Goal: Transaction & Acquisition: Download file/media

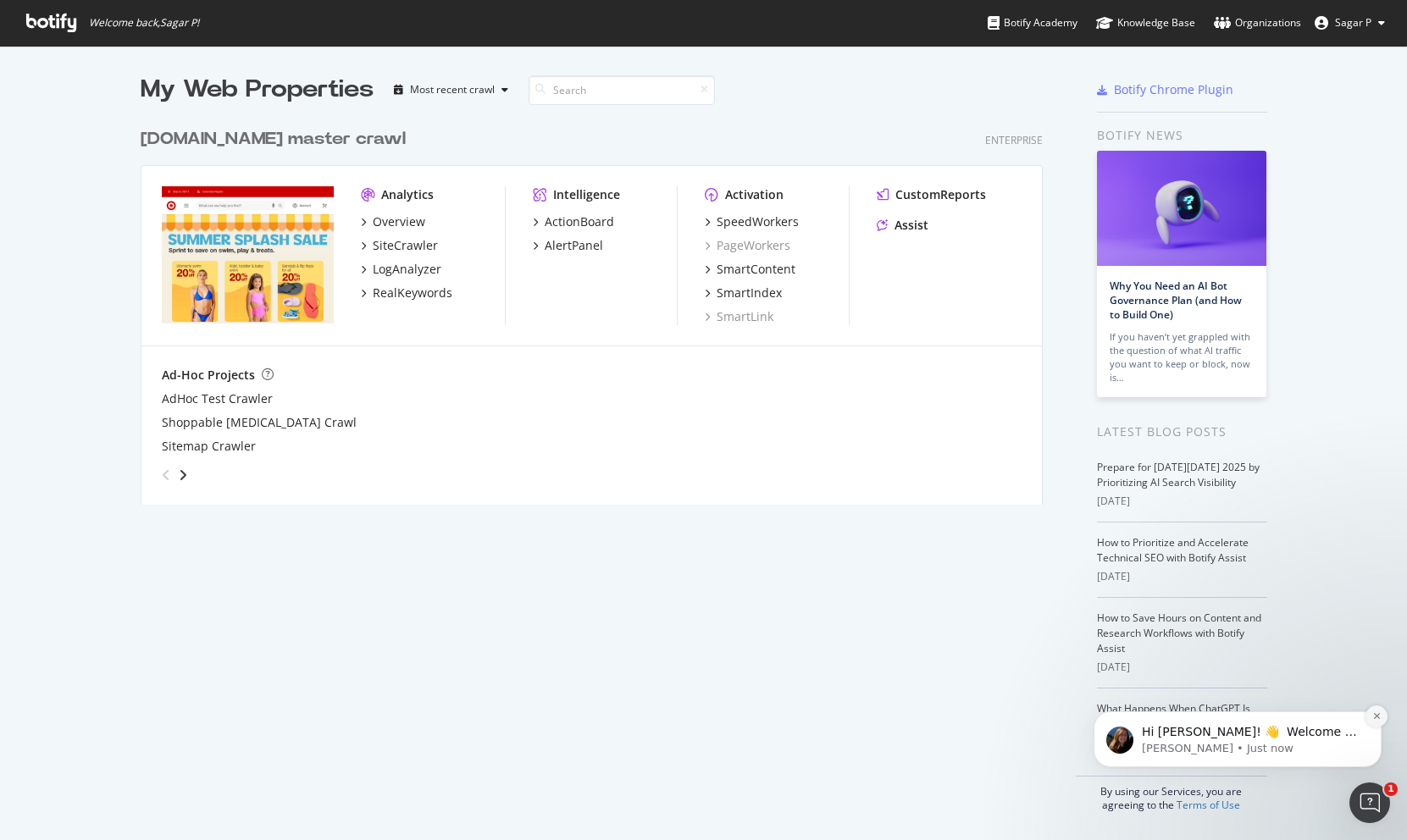
click at [1372, 713] on icon "Dismiss notification" at bounding box center [1377, 716] width 9 height 9
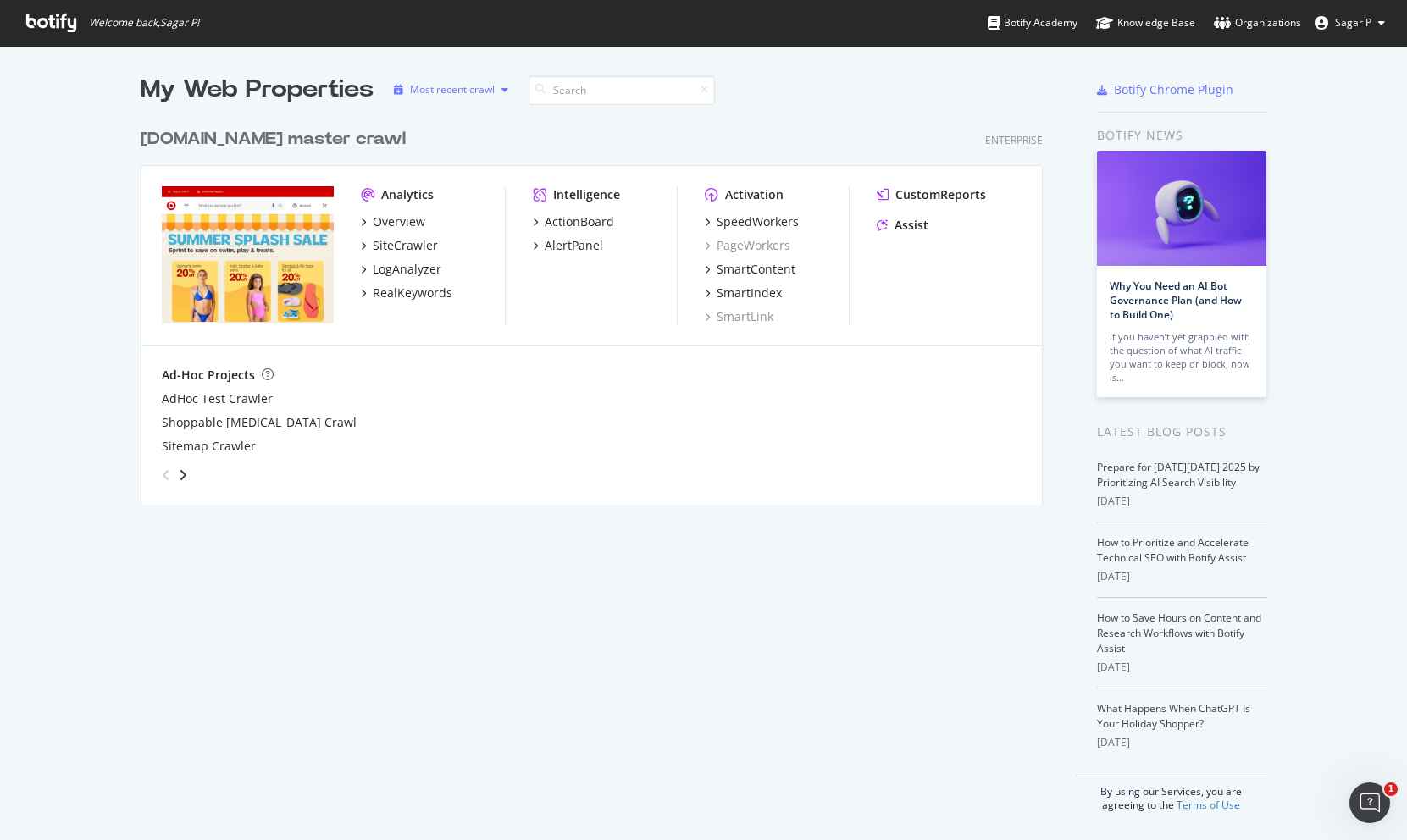
click at [460, 91] on div "Most recent crawl" at bounding box center [451, 89] width 85 height 10
click at [483, 380] on div "Ad-Hoc Projects" at bounding box center [592, 375] width 860 height 17
click at [481, 80] on div "Most recent crawl" at bounding box center [450, 90] width 128 height 25
click at [302, 144] on div "[DOMAIN_NAME] master crawl" at bounding box center [272, 139] width 265 height 25
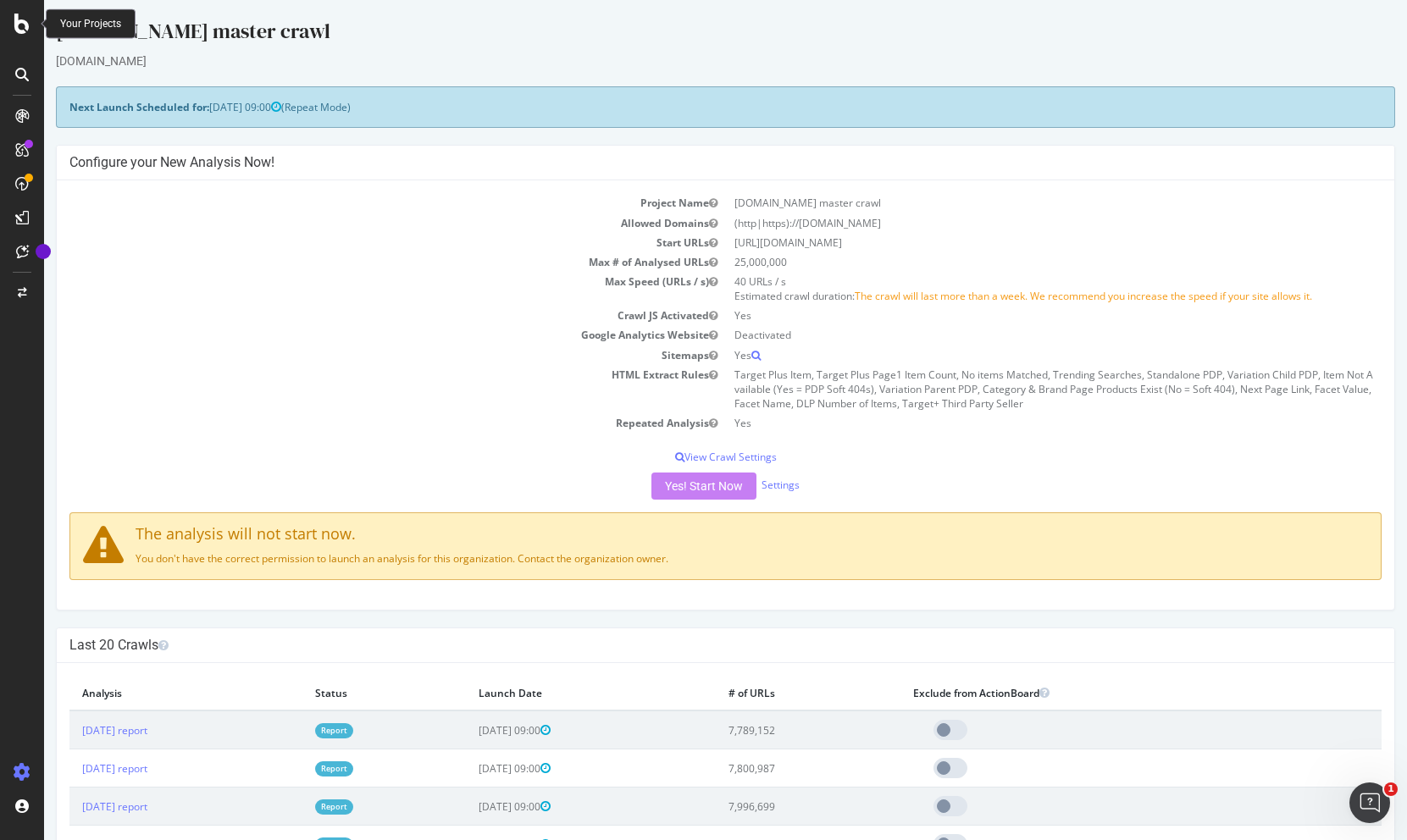
click at [25, 26] on icon at bounding box center [22, 24] width 15 height 20
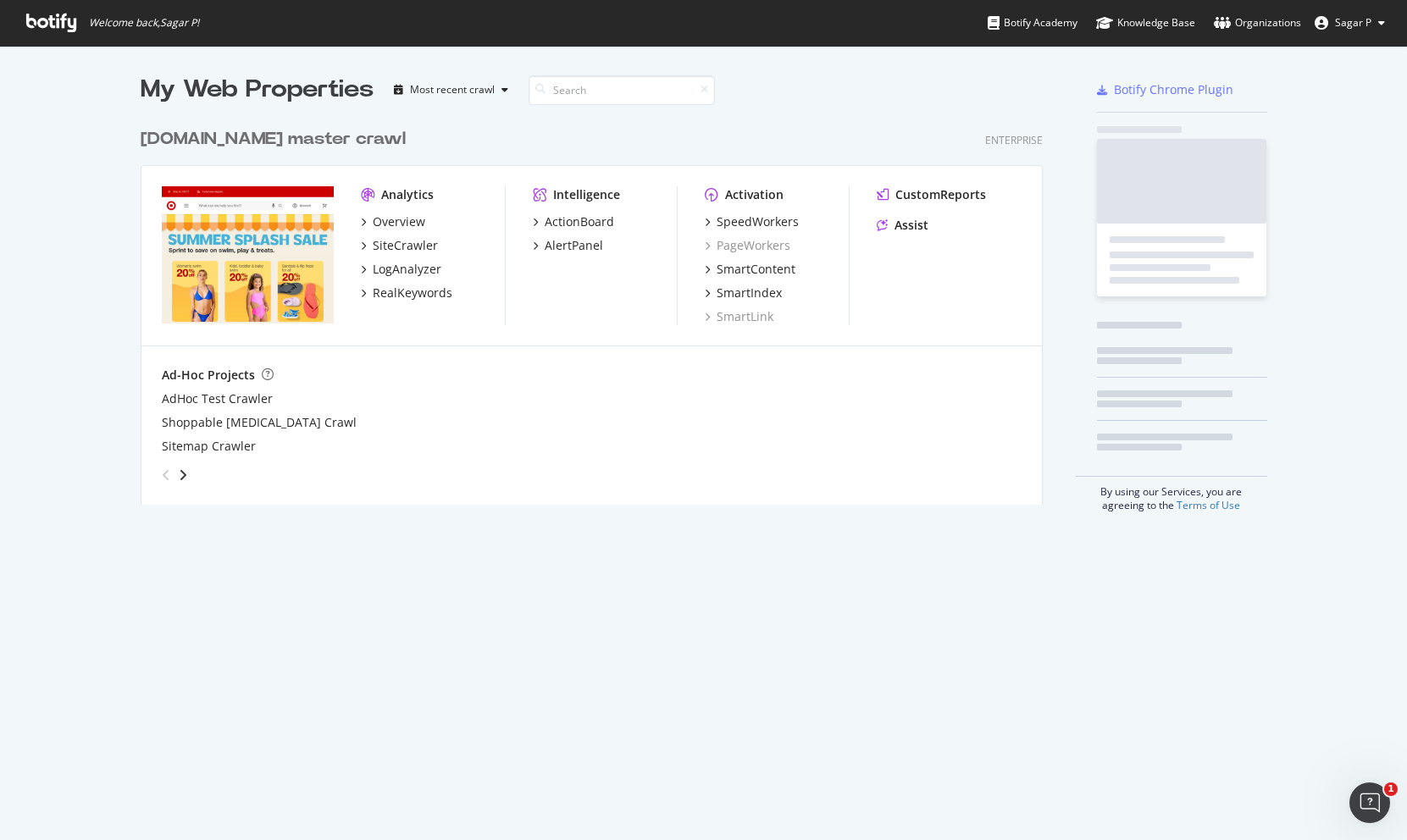
scroll to position [840, 1407]
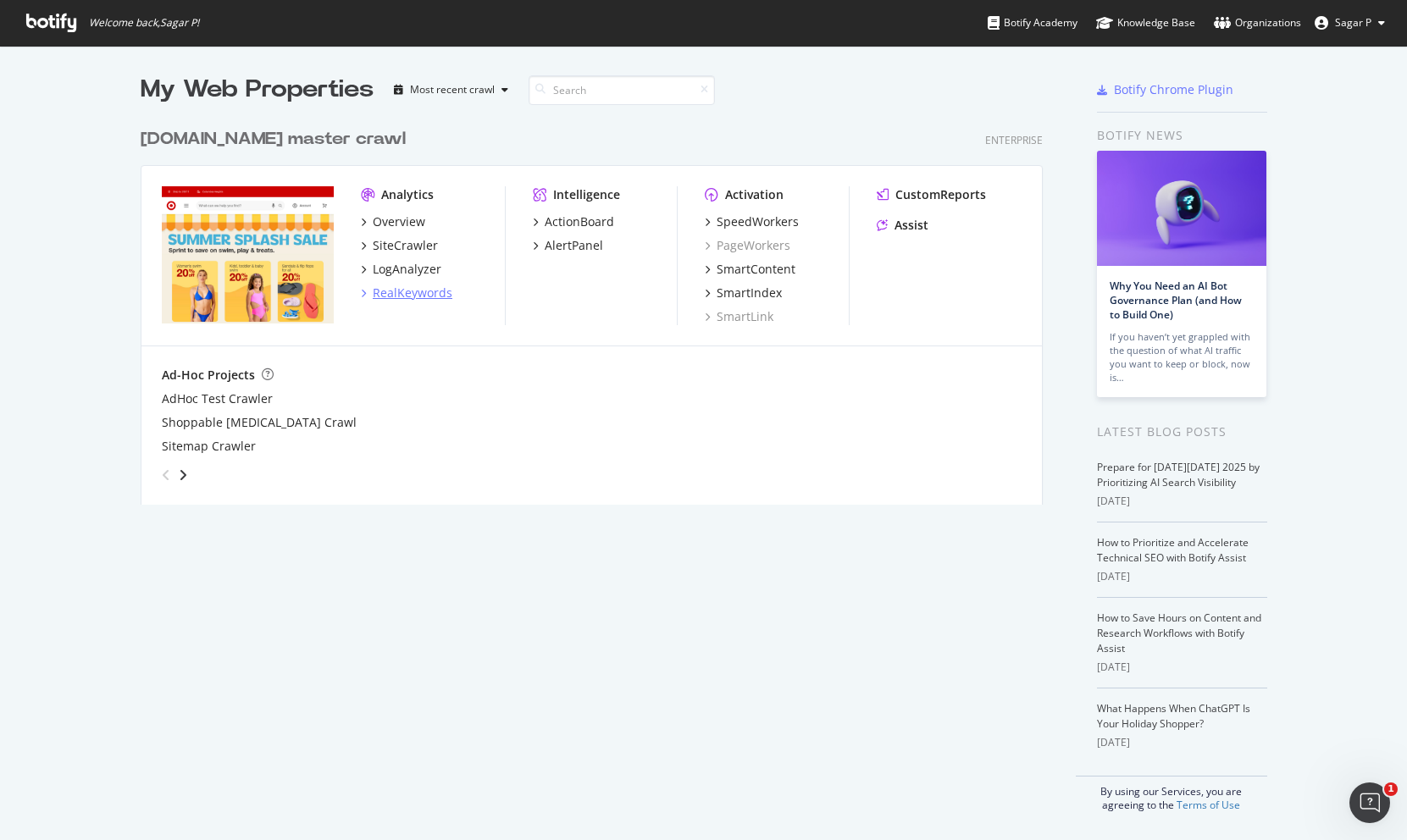
click at [392, 295] on div "RealKeywords" at bounding box center [411, 293] width 79 height 17
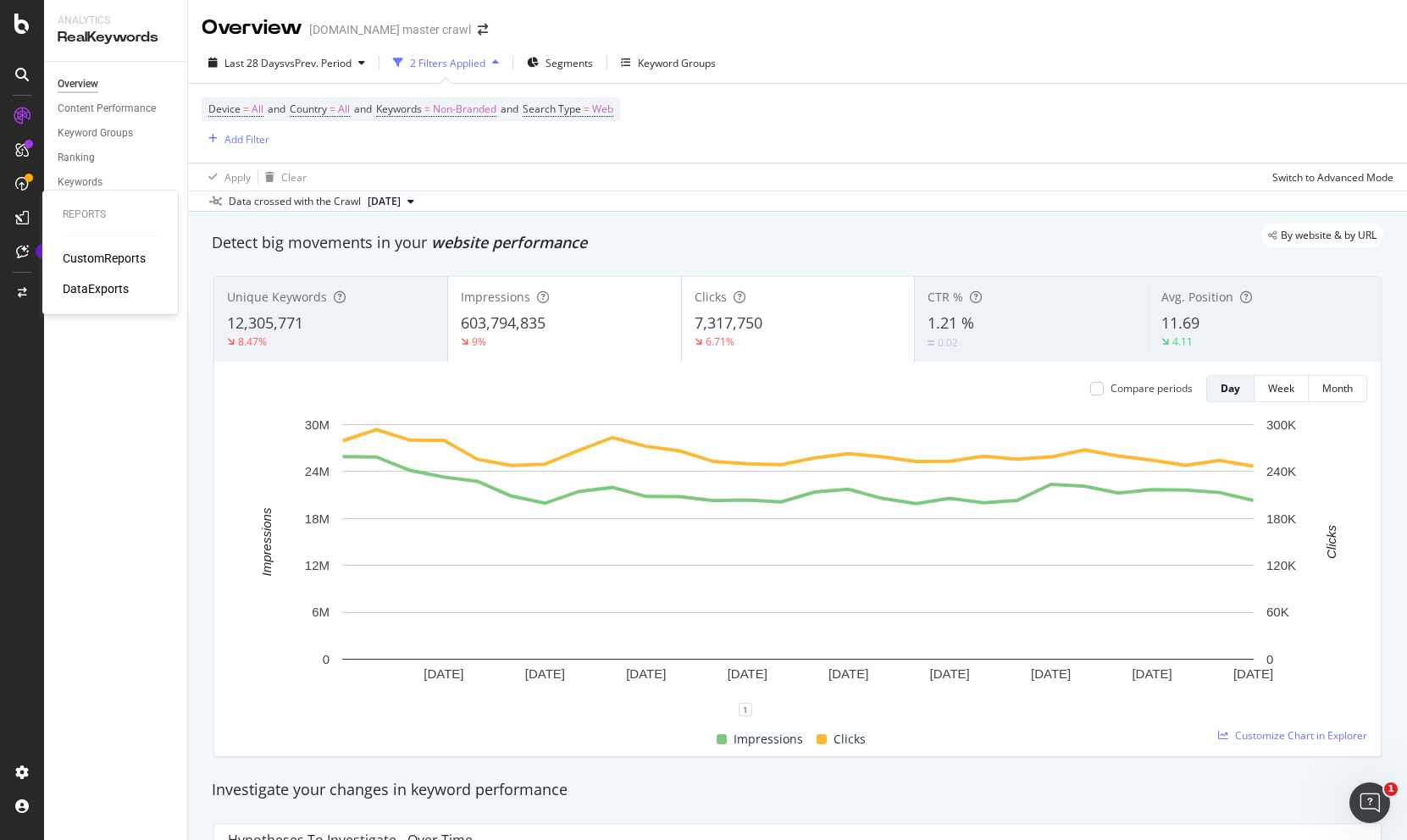
click at [92, 262] on div "CustomReports" at bounding box center [104, 258] width 83 height 17
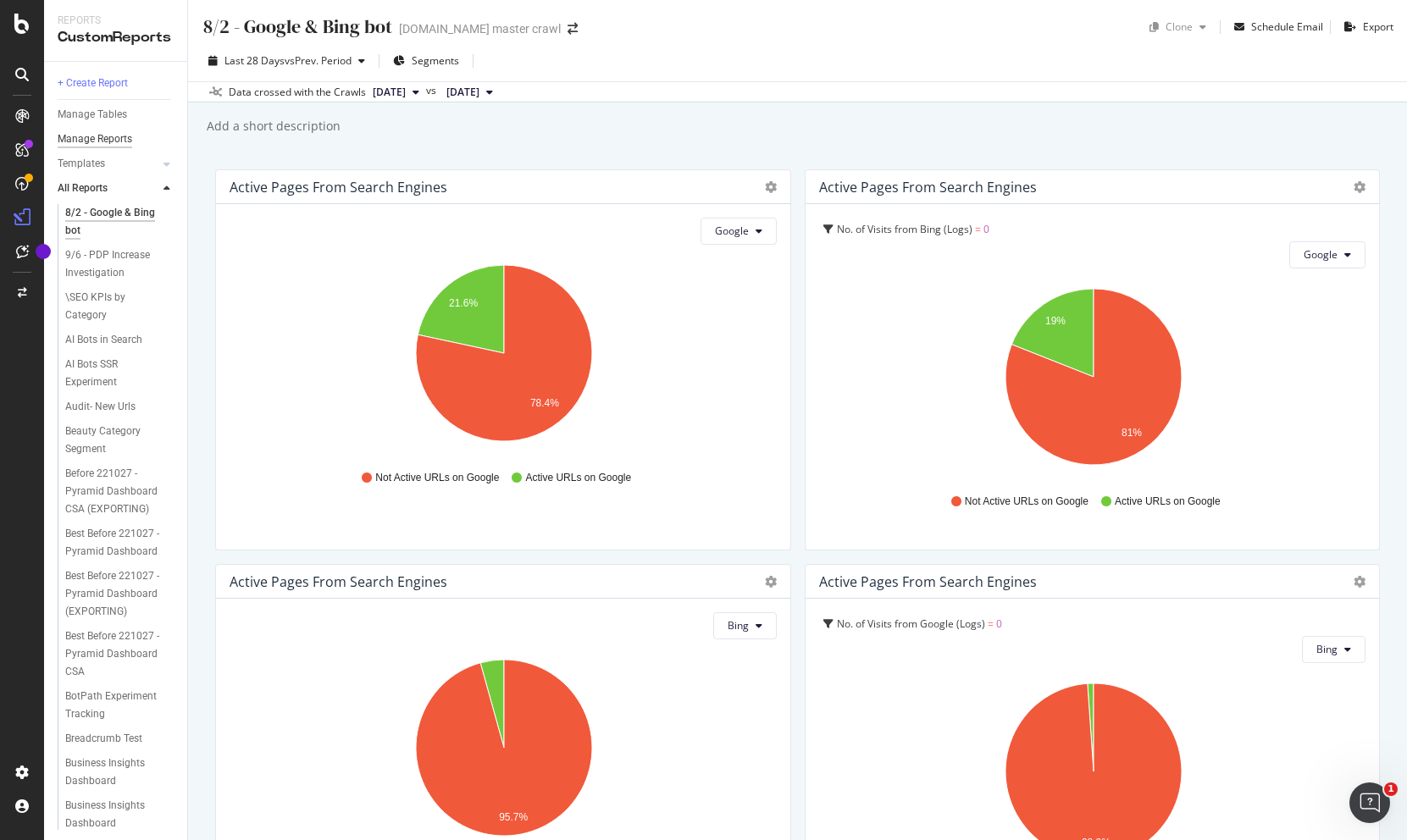
click at [131, 142] on div "Manage Reports" at bounding box center [95, 139] width 75 height 18
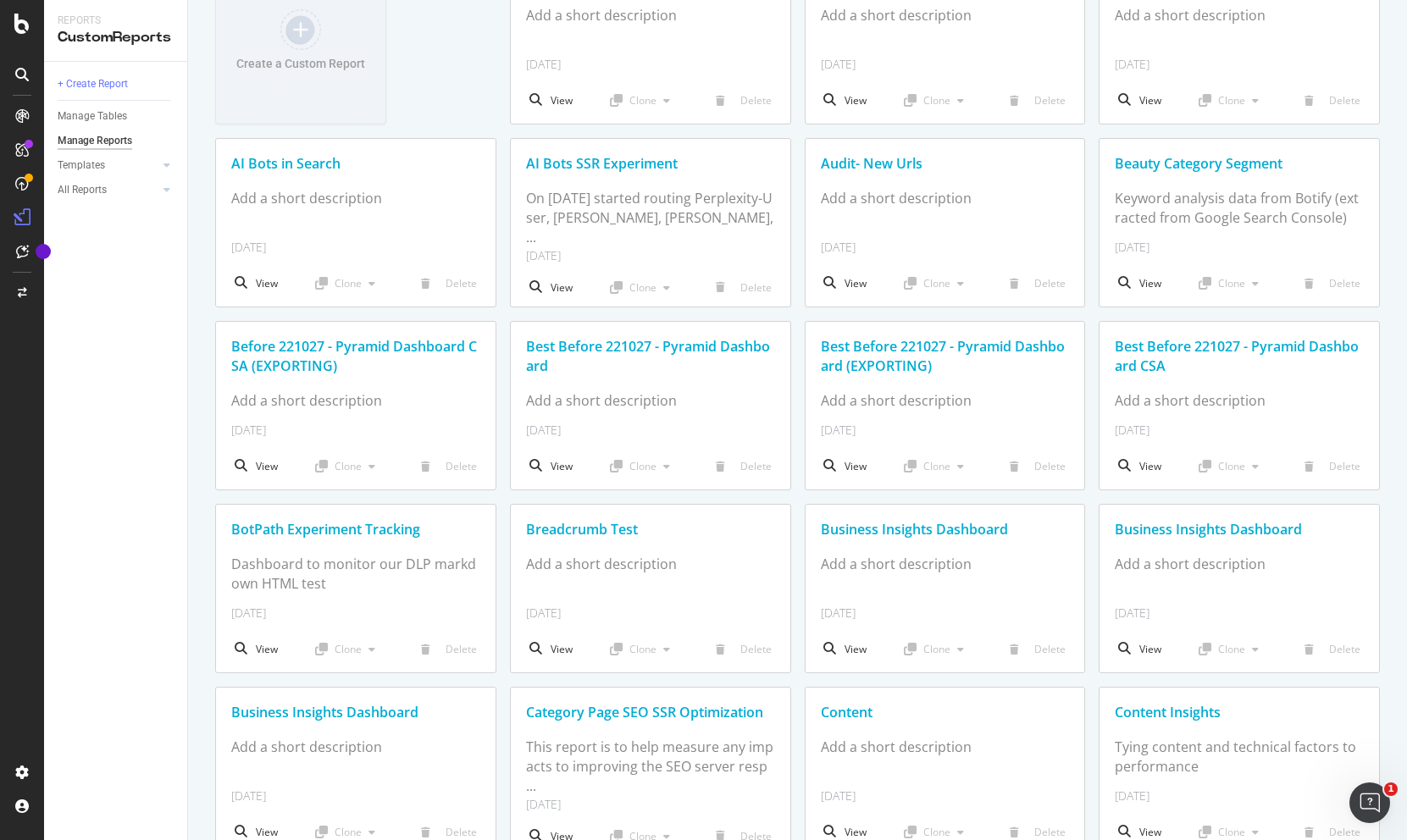
scroll to position [147, 0]
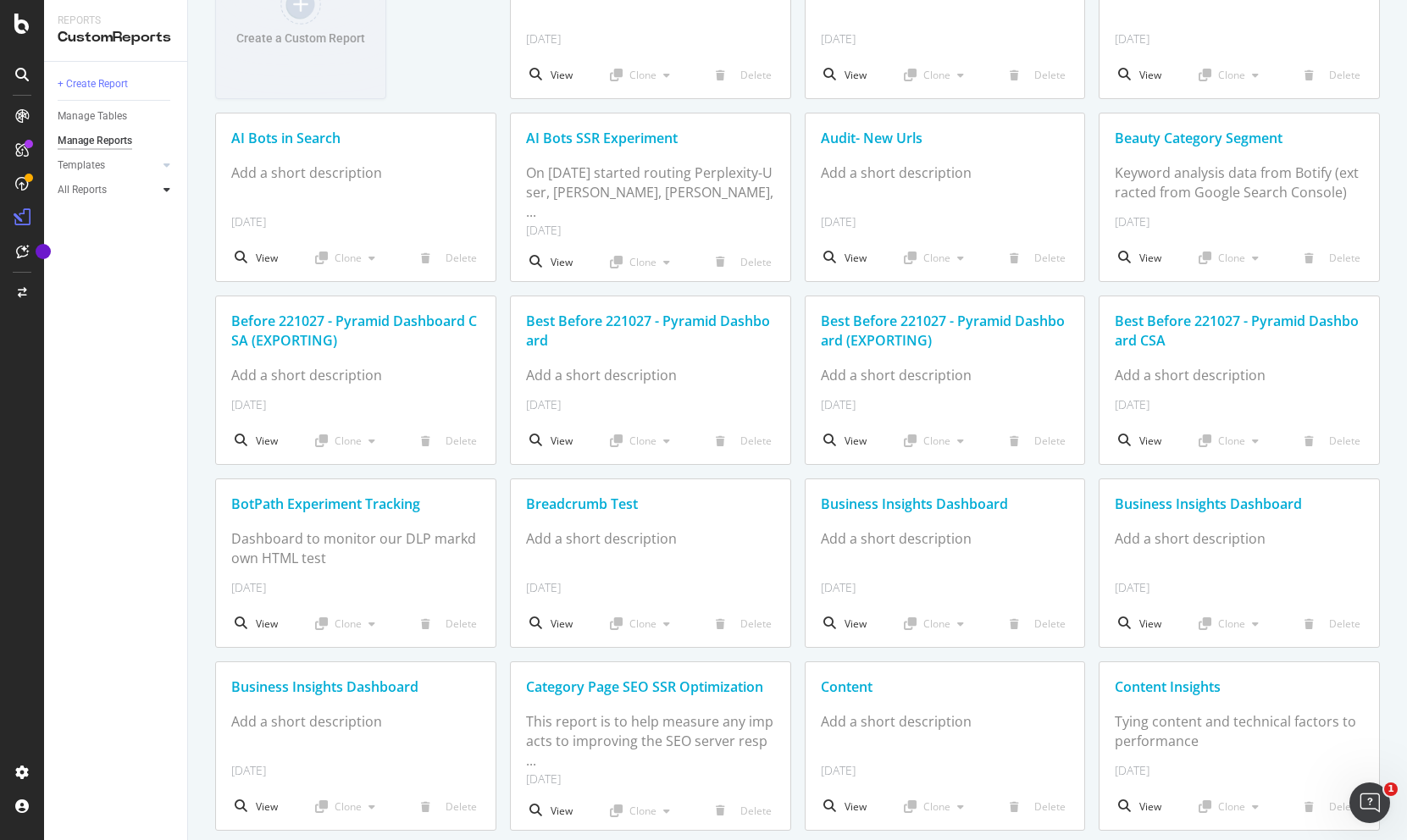
click at [161, 185] on div at bounding box center [167, 189] width 17 height 17
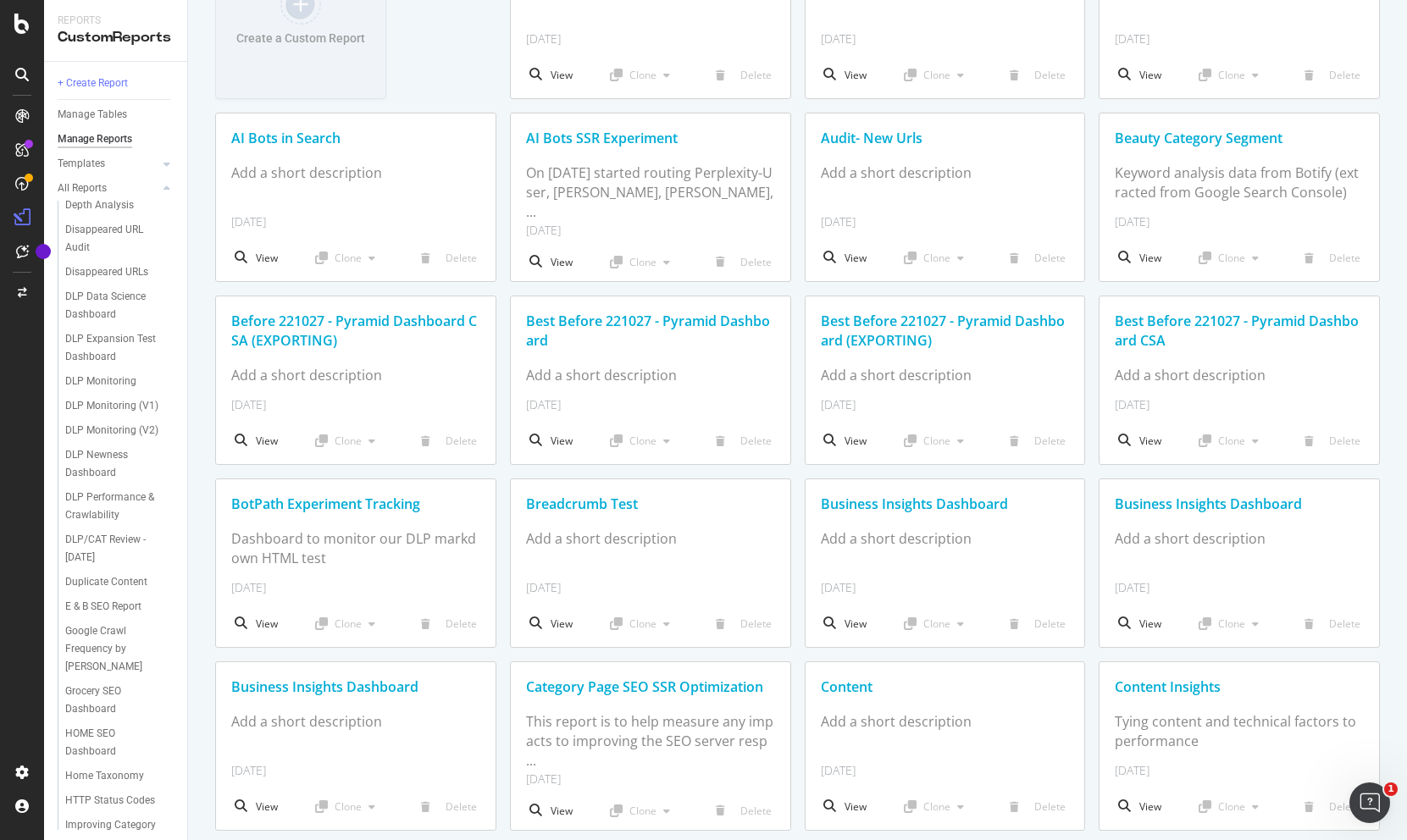
scroll to position [920, 0]
click at [103, 627] on div "Google Crawl Frequency by [PERSON_NAME]" at bounding box center [116, 640] width 102 height 54
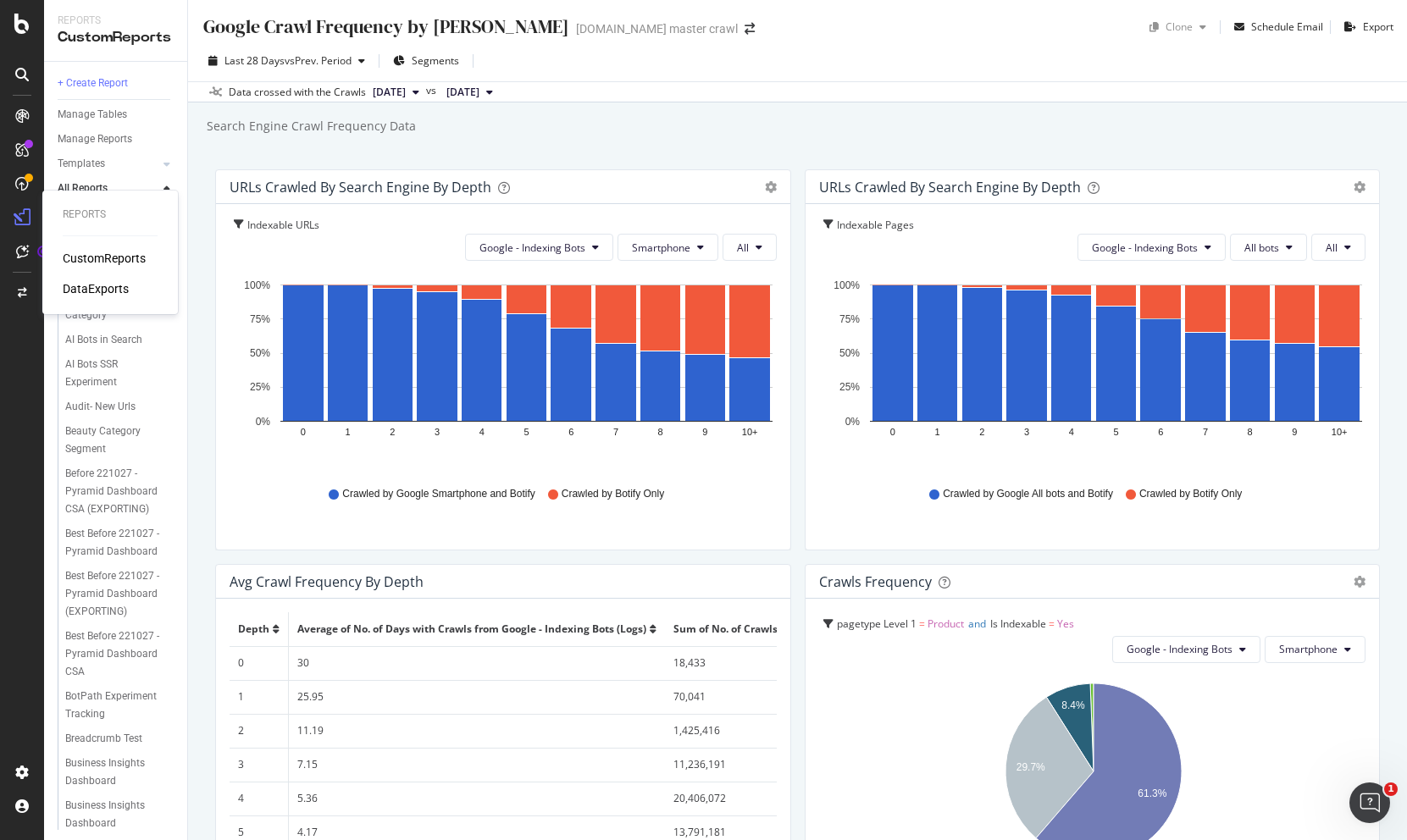
click at [18, 221] on icon at bounding box center [22, 218] width 17 height 17
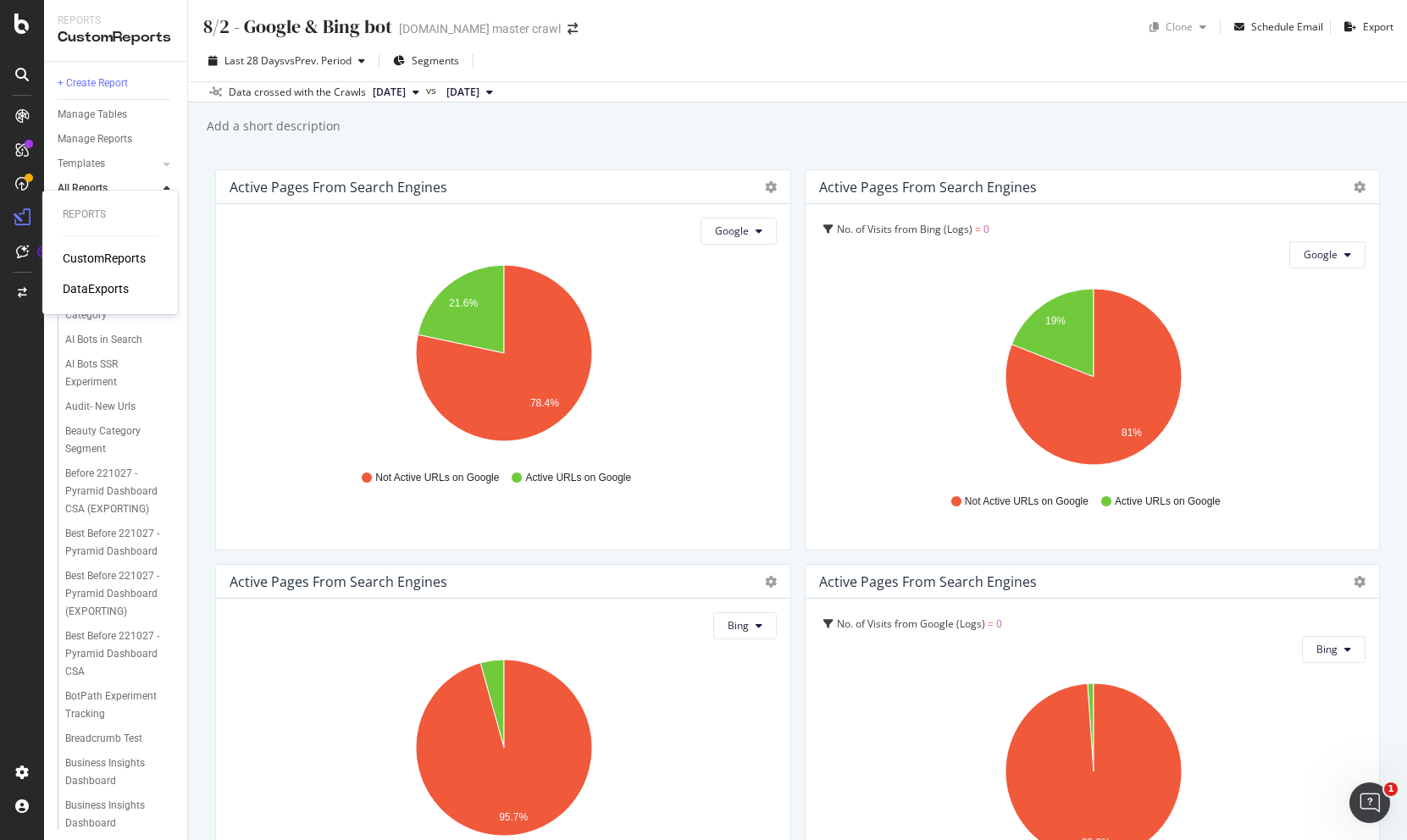
click at [109, 290] on div "DataExports" at bounding box center [96, 288] width 66 height 17
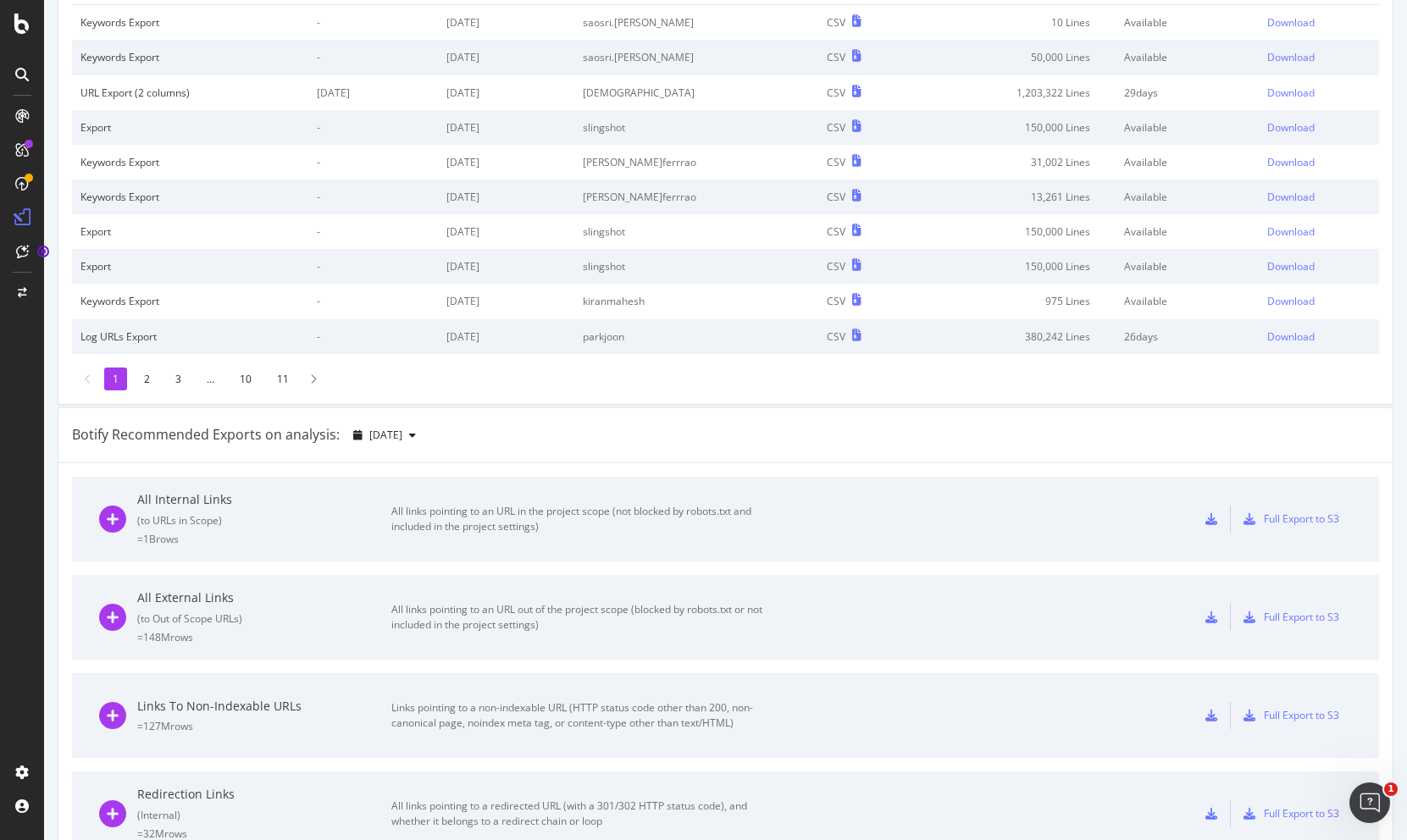
scroll to position [169, 0]
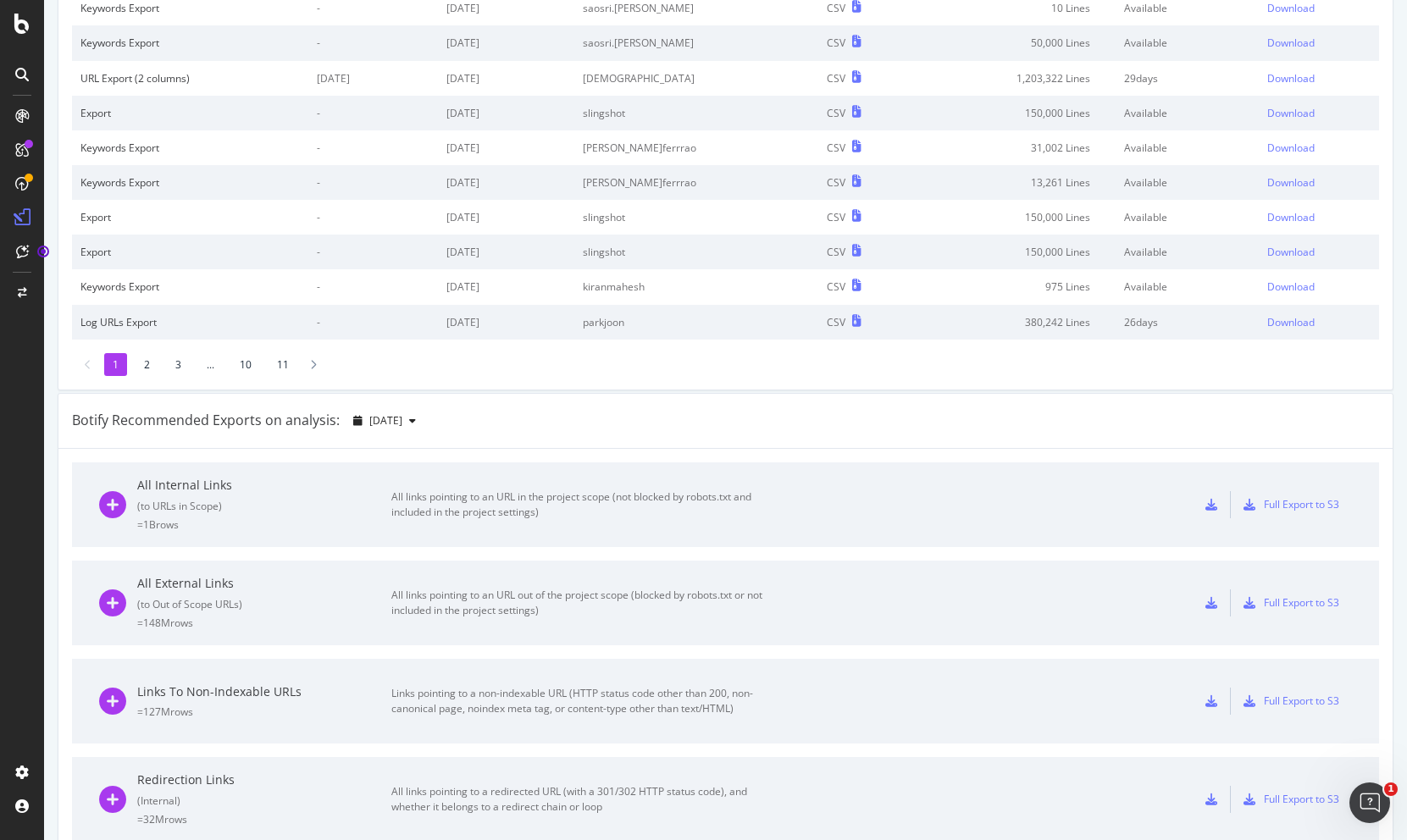
click at [203, 482] on div "All Internal Links" at bounding box center [264, 485] width 254 height 17
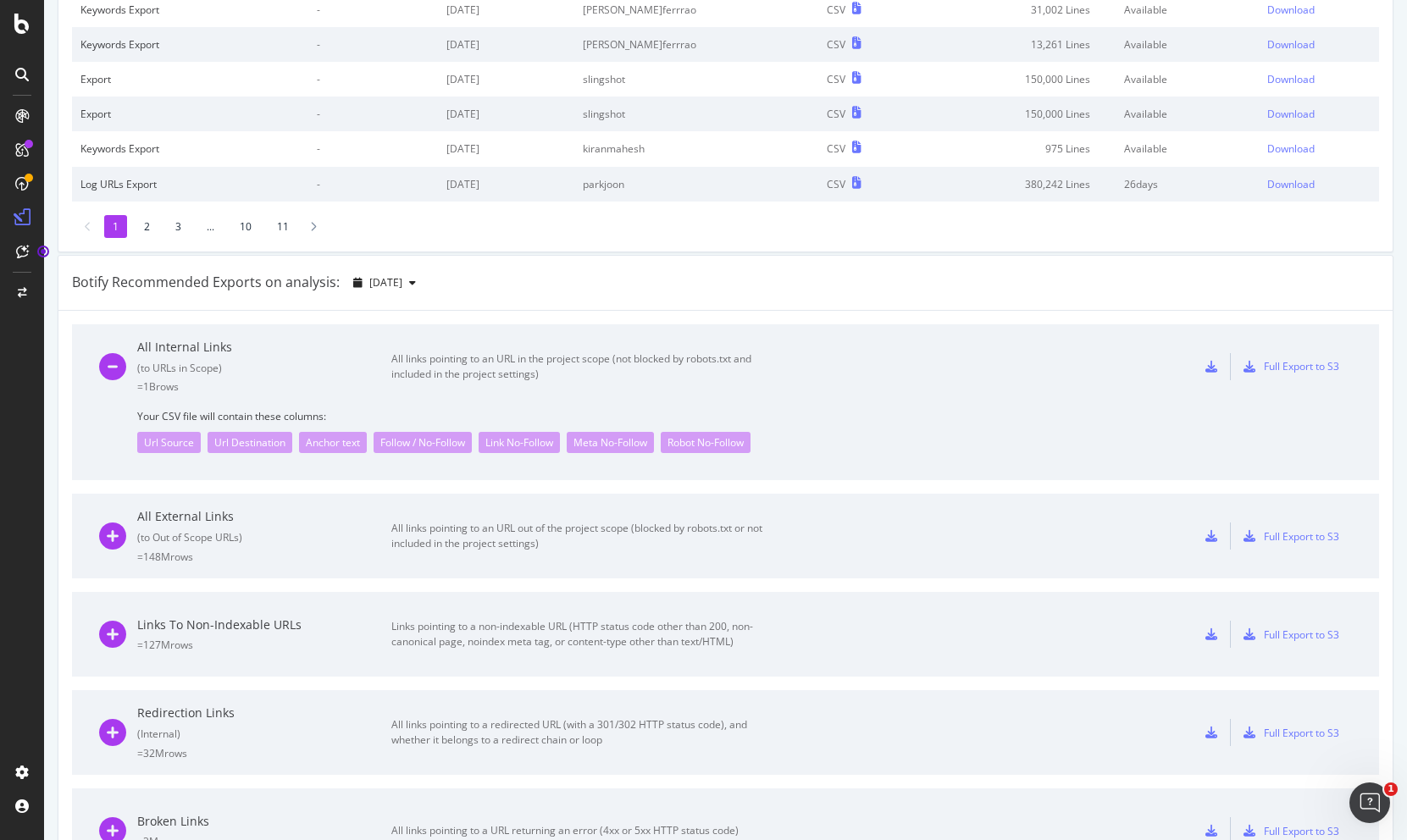
scroll to position [309, 0]
click at [350, 562] on div "= 148M rows" at bounding box center [264, 556] width 254 height 15
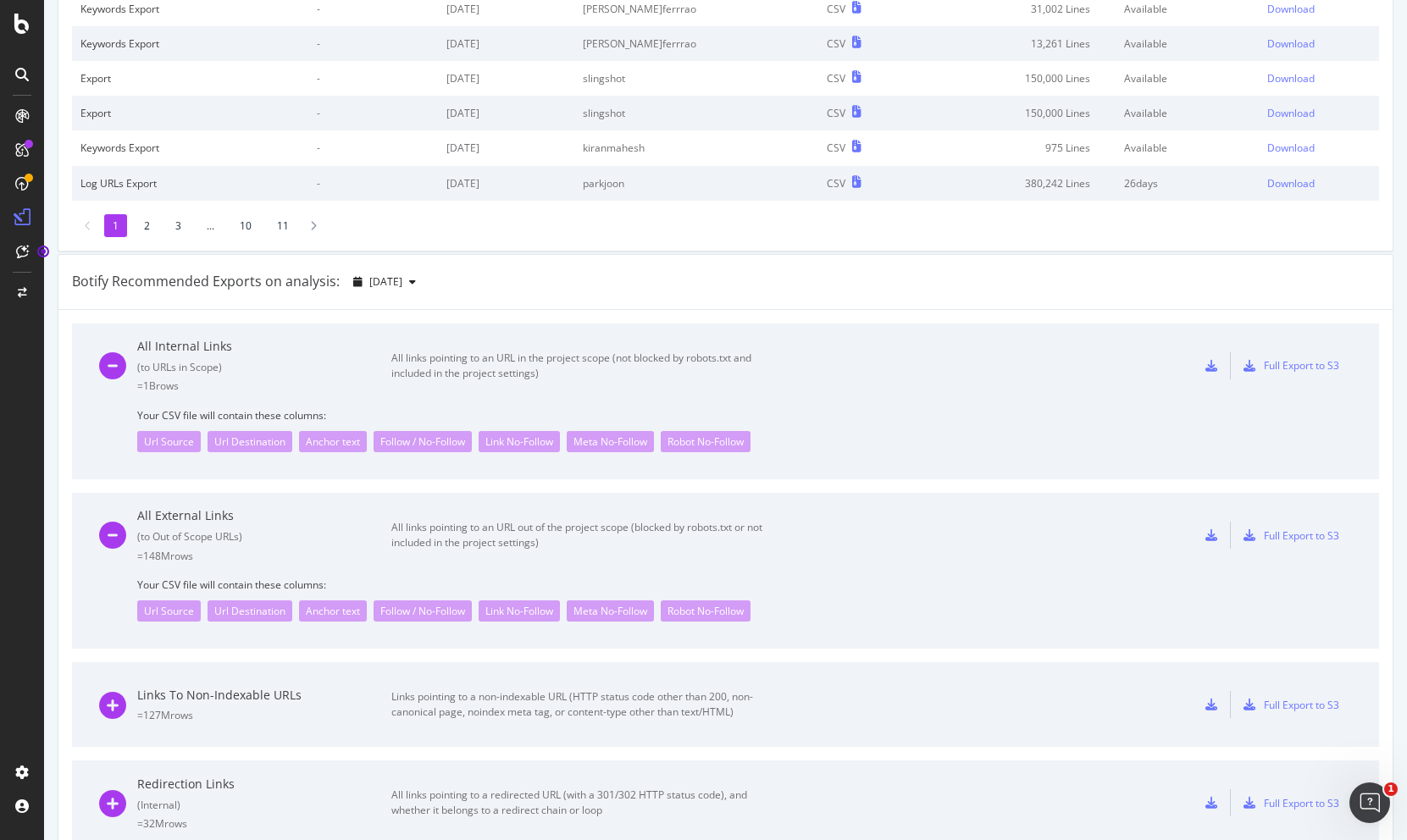
click at [1206, 538] on icon at bounding box center [1210, 535] width 12 height 12
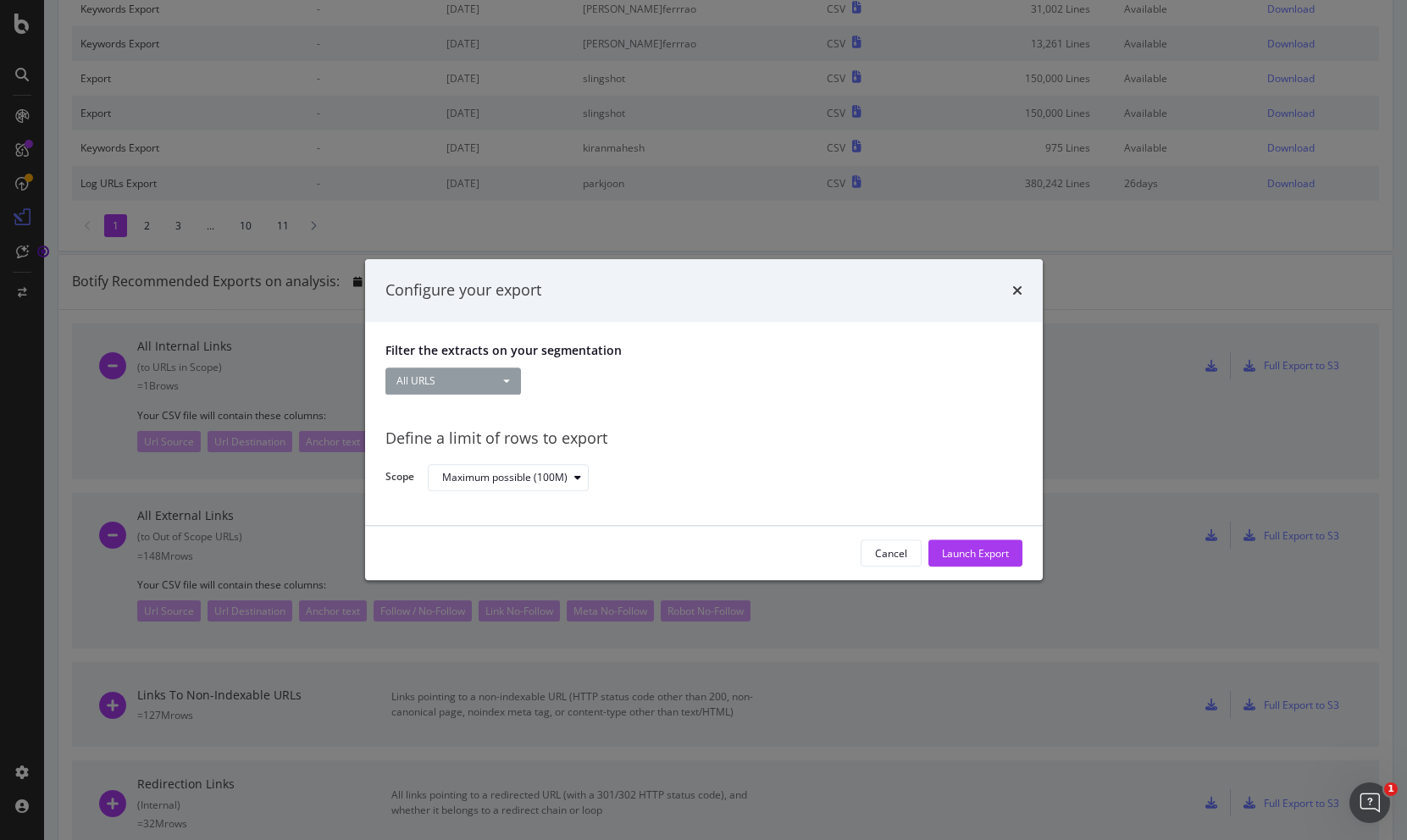
click at [506, 382] on span "modal" at bounding box center [506, 381] width 6 height 4
click at [494, 404] on link "All URLS" at bounding box center [456, 414] width 142 height 23
click at [529, 481] on div "Maximum possible (100M)" at bounding box center [505, 477] width 126 height 10
click at [511, 534] on div "Define a limit" at bounding box center [480, 534] width 63 height 15
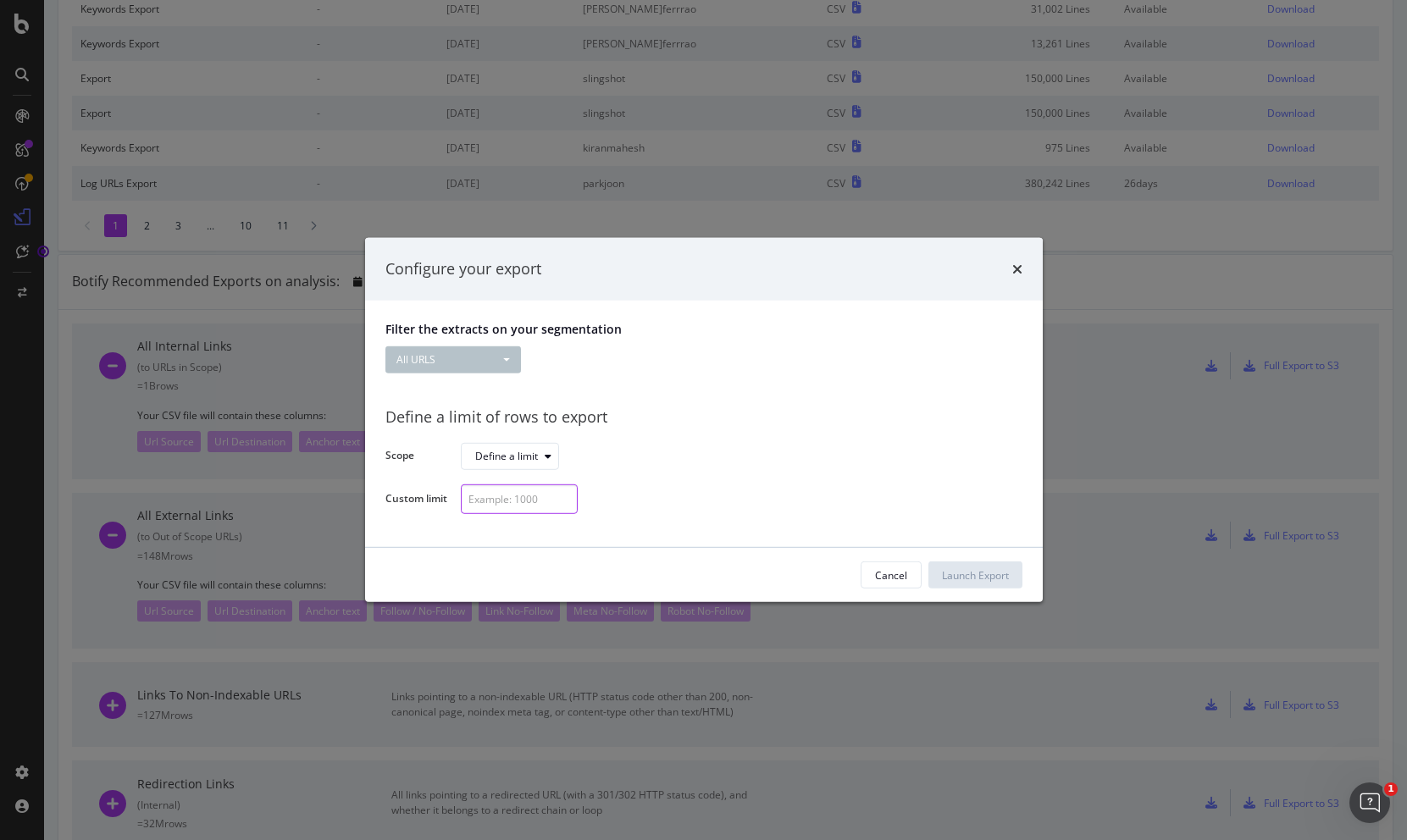
click at [508, 503] on input "modal" at bounding box center [519, 499] width 116 height 30
type input "10"
click at [986, 581] on div "Launch Export" at bounding box center [976, 575] width 67 height 15
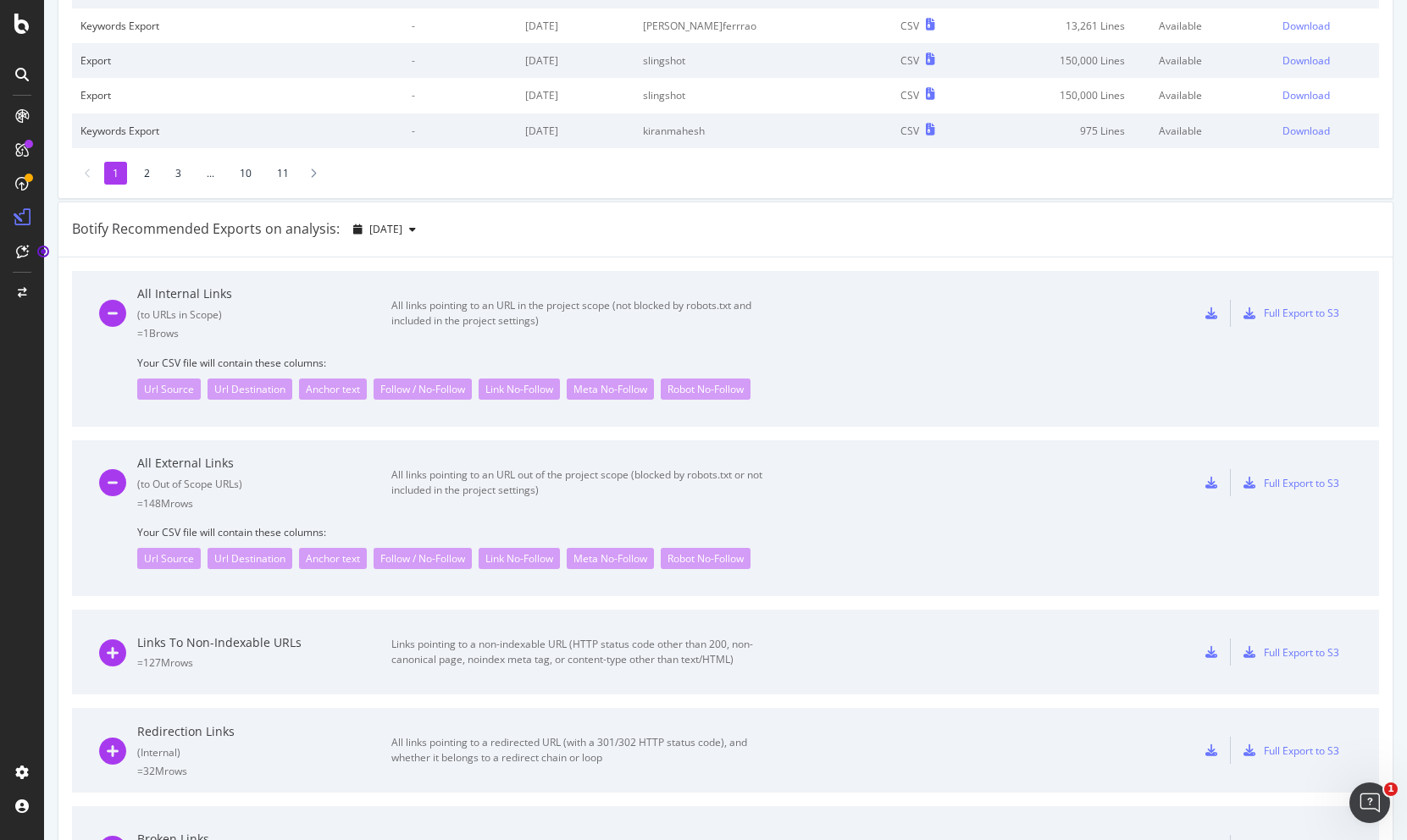
scroll to position [350, 0]
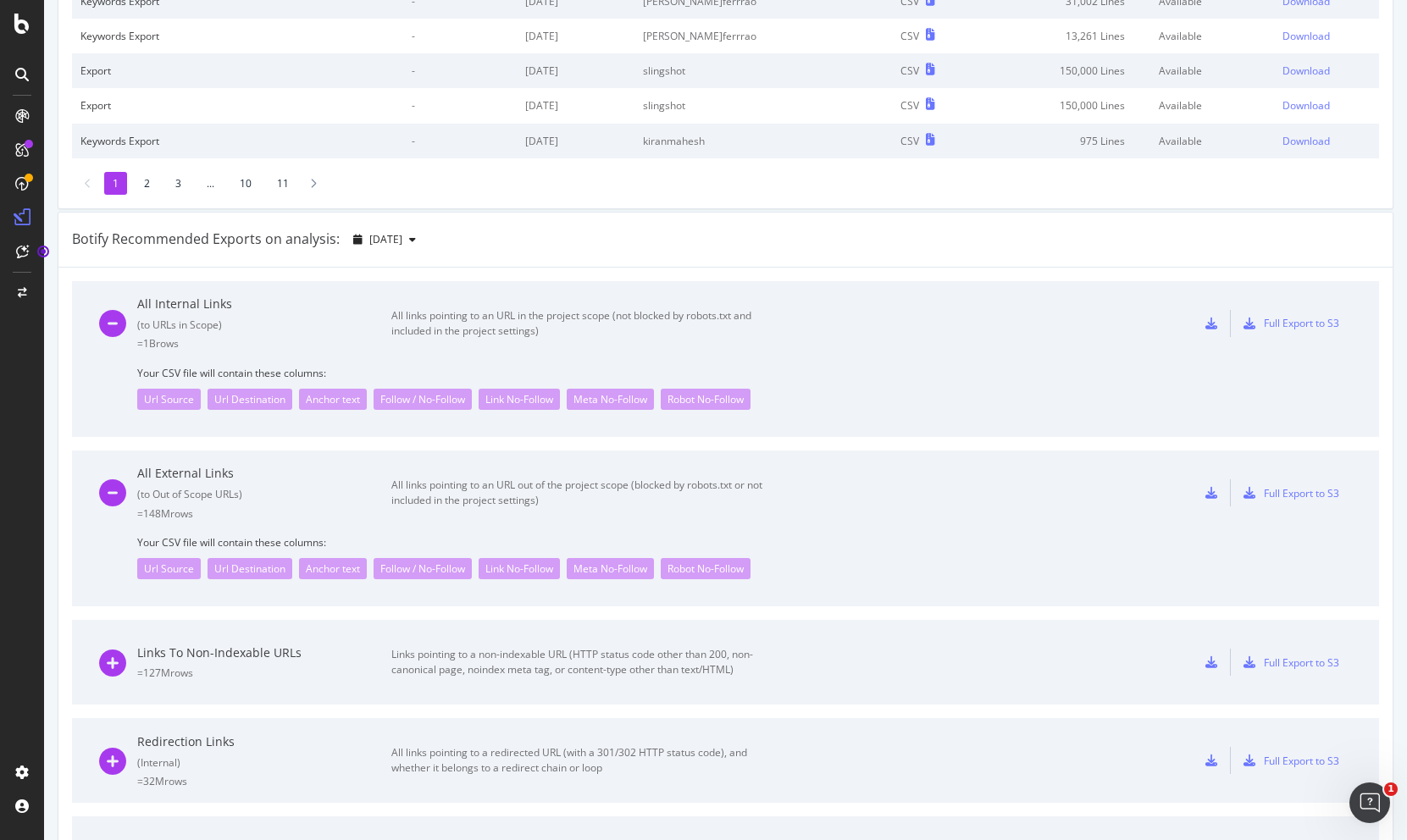
click at [1211, 323] on icon at bounding box center [1210, 323] width 12 height 12
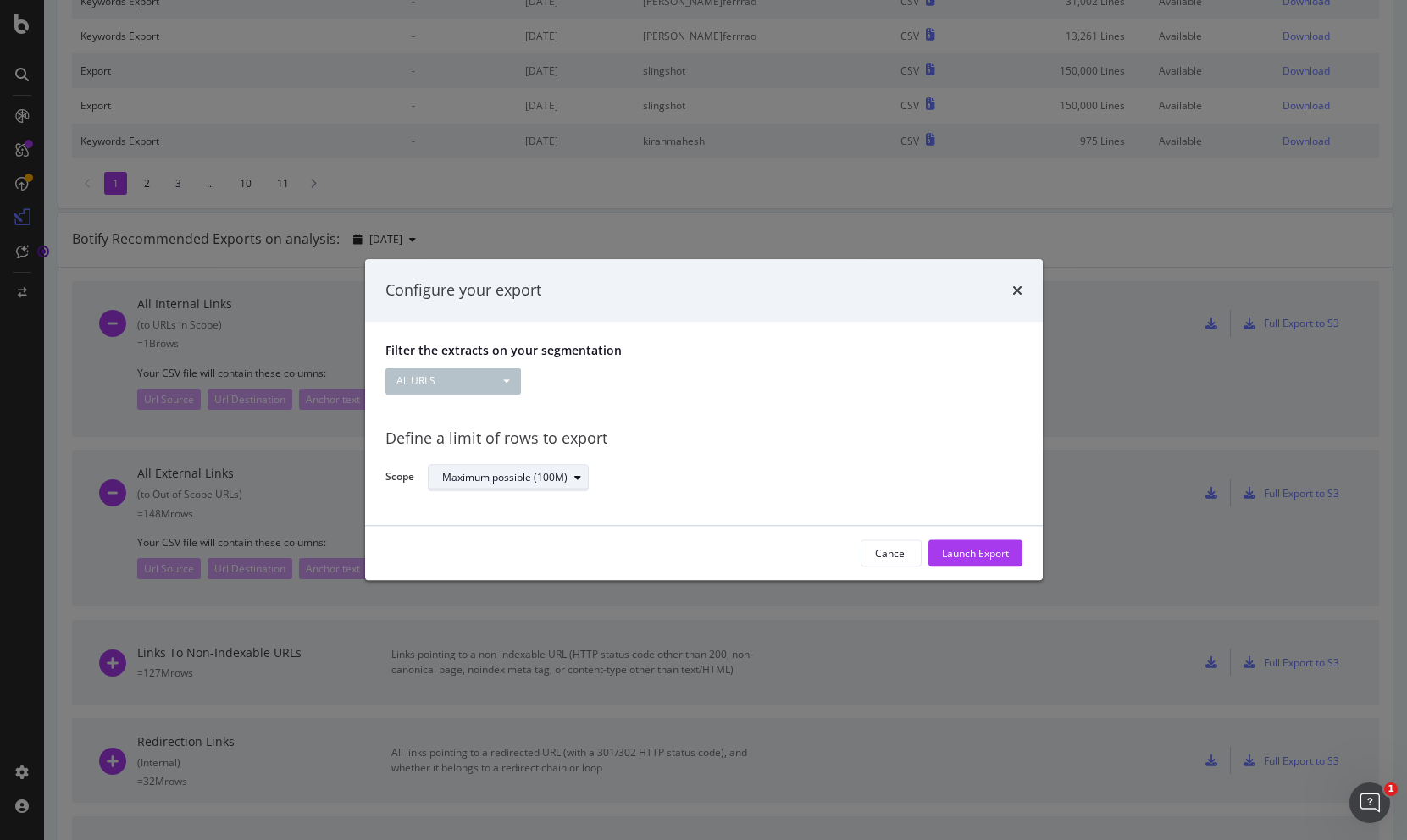
click at [530, 478] on div "Maximum possible (100M)" at bounding box center [505, 477] width 126 height 10
click at [486, 390] on button "All URLS" at bounding box center [452, 381] width 136 height 27
click at [1021, 295] on icon "times" at bounding box center [1017, 290] width 10 height 14
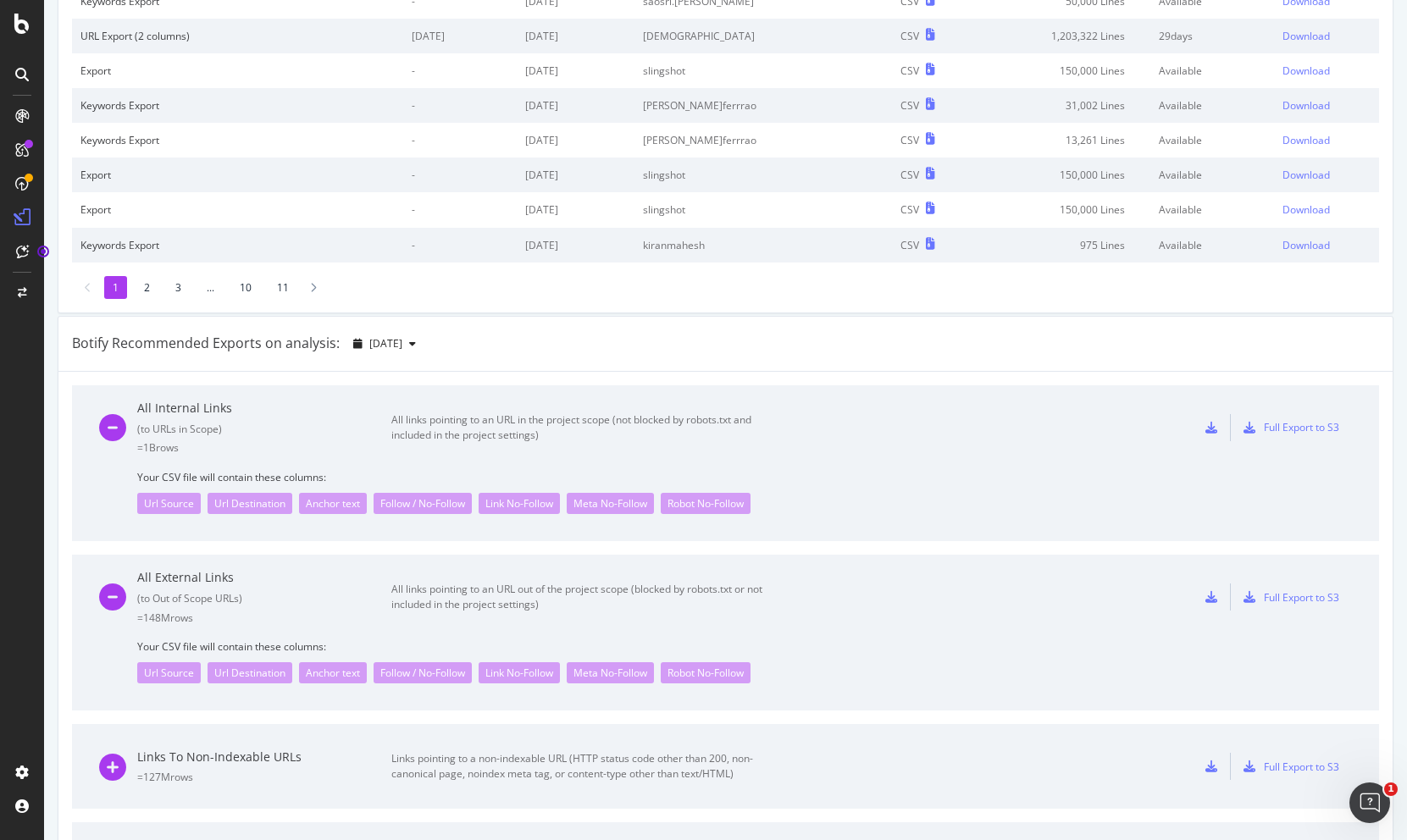
scroll to position [234, 0]
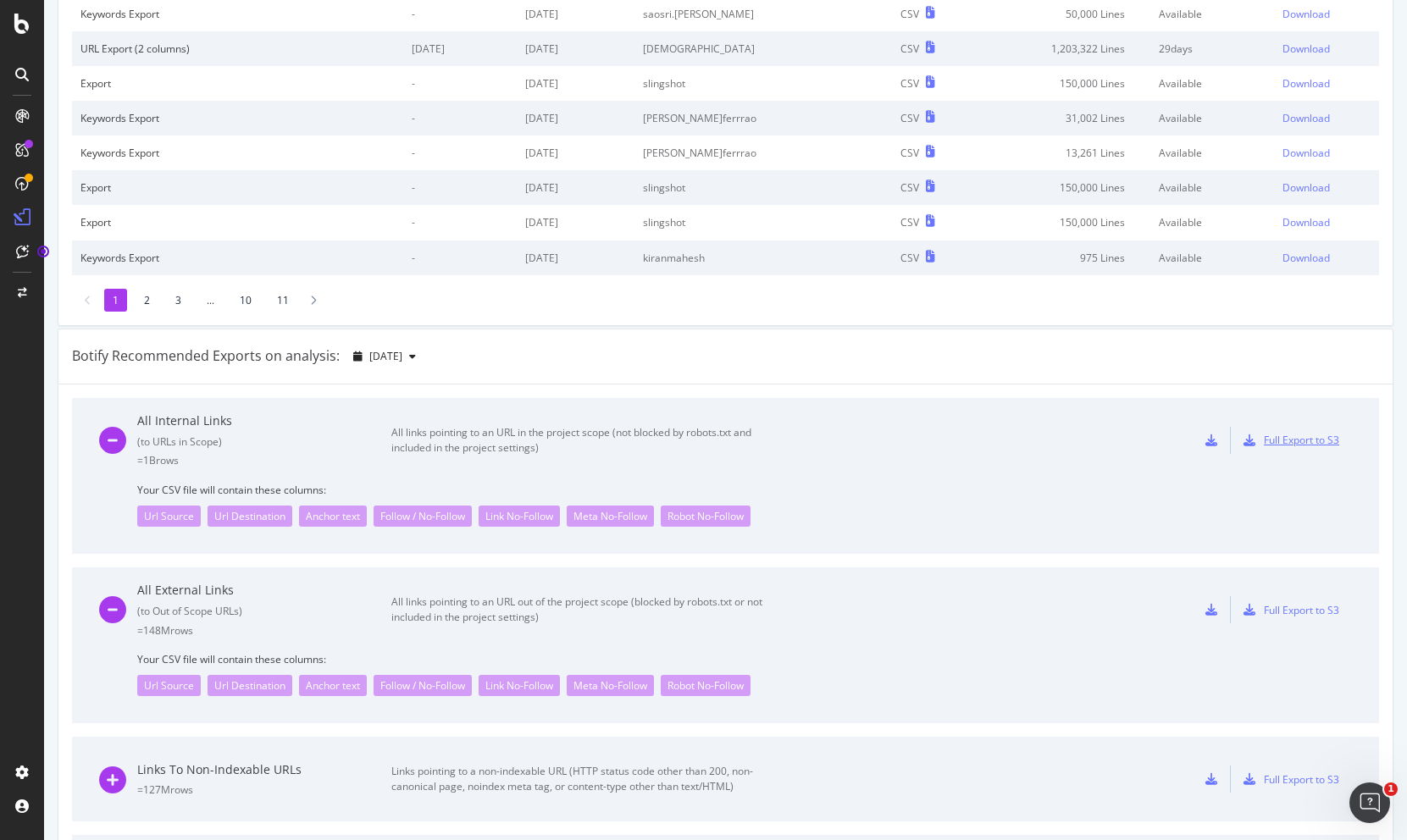
click at [1287, 436] on div "Full Export to S3" at bounding box center [1301, 440] width 76 height 15
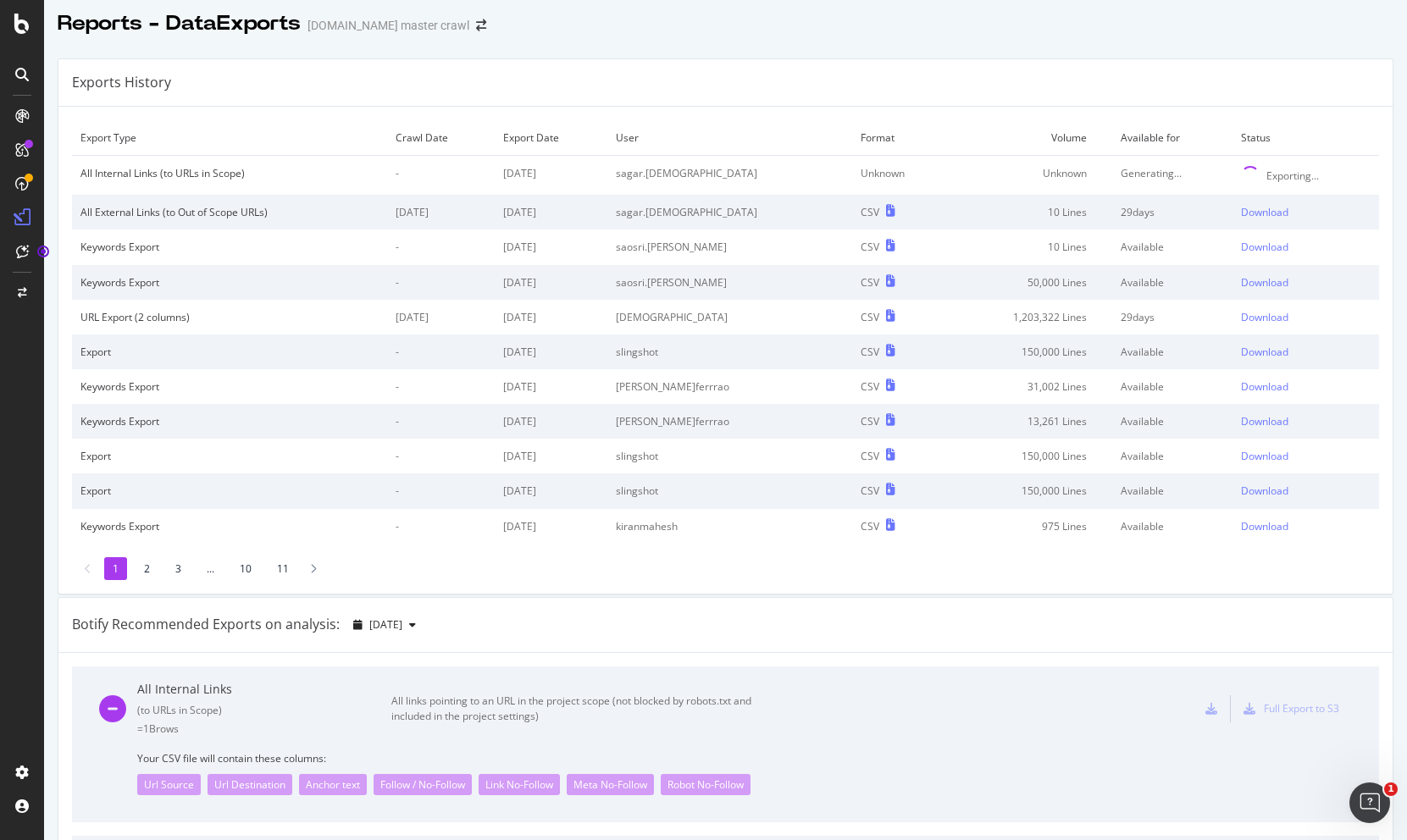
scroll to position [0, 0]
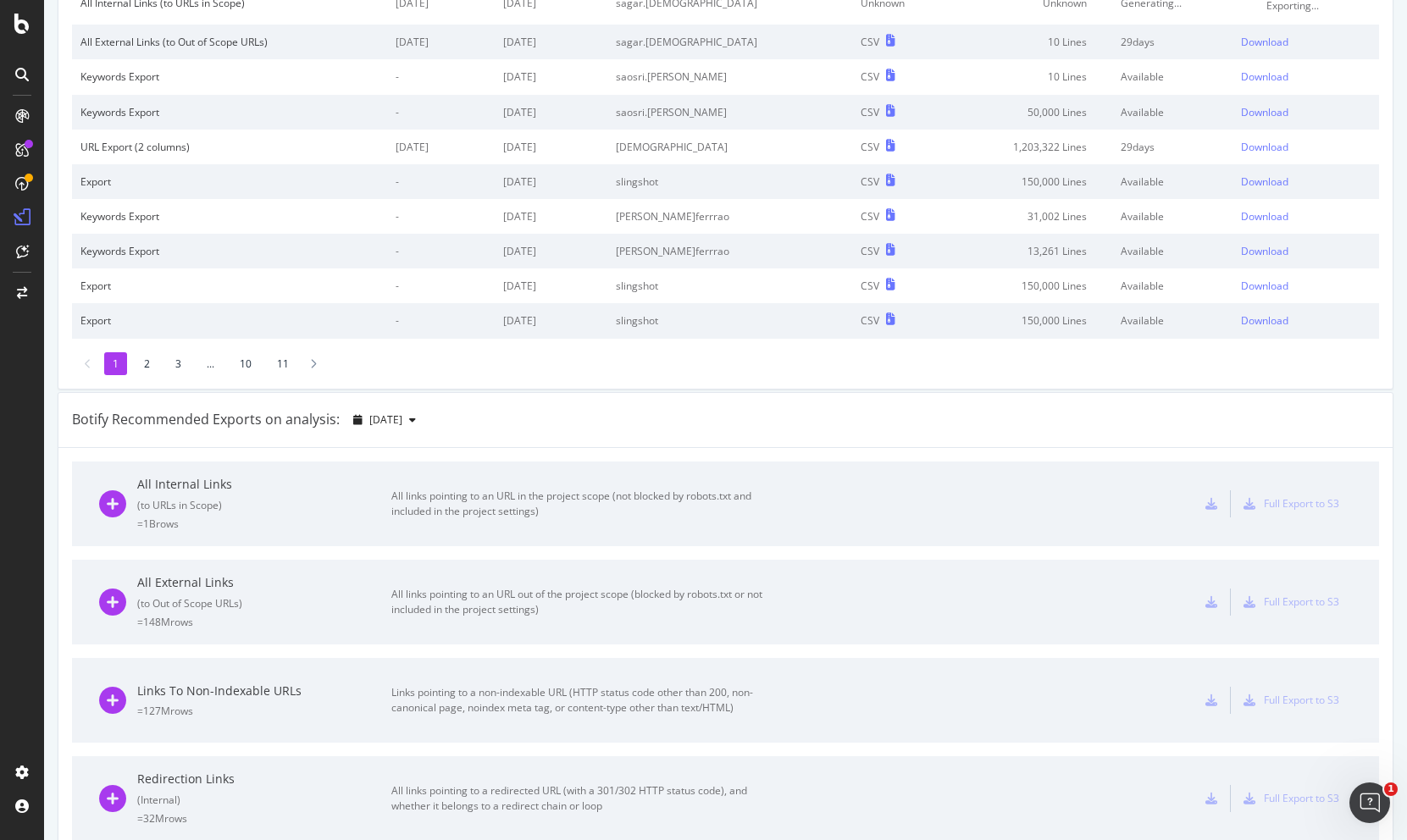
scroll to position [186, 0]
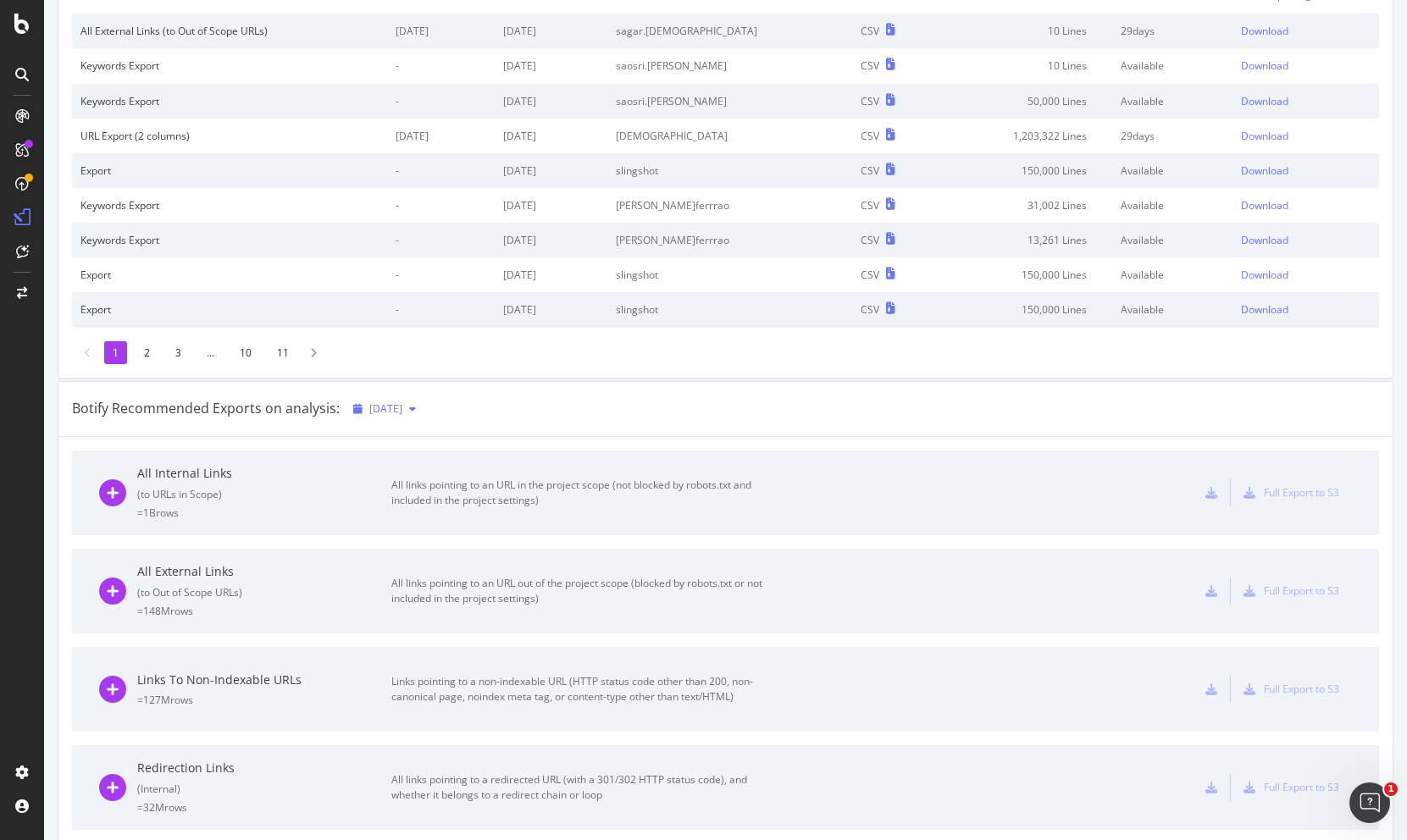
click at [416, 405] on icon "button" at bounding box center [411, 409] width 6 height 10
click at [485, 403] on div "Botify Recommended Exports on analysis: [DATE]" at bounding box center [725, 410] width 1334 height 55
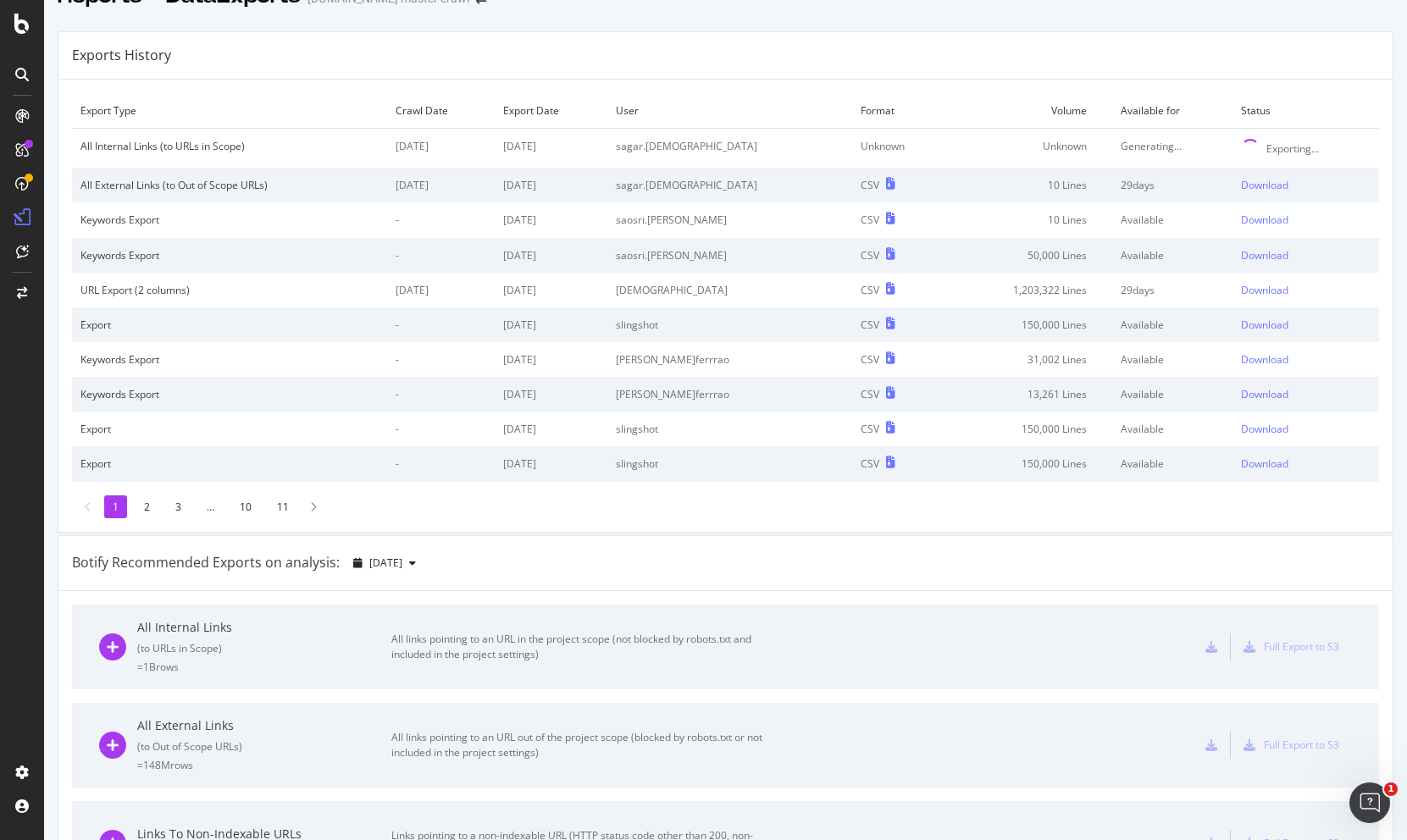
scroll to position [0, 0]
